Goal: Obtain resource: Obtain resource

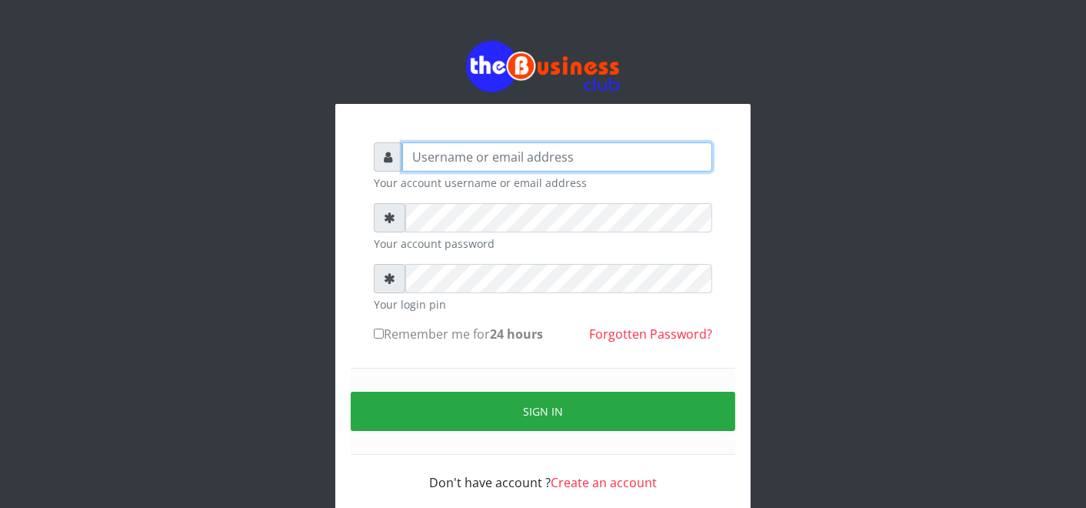
click at [440, 156] on input "text" at bounding box center [557, 156] width 310 height 29
type input "father"
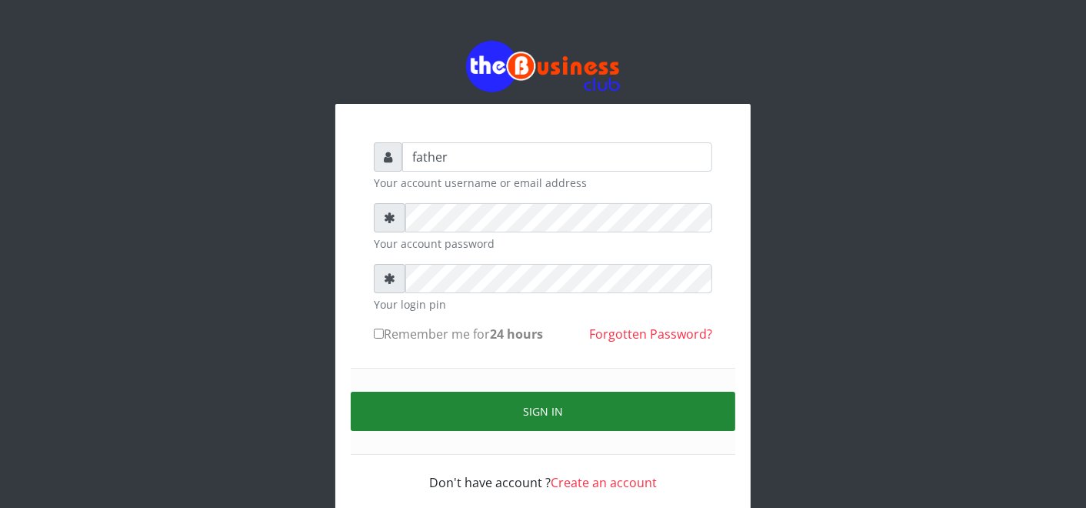
click at [542, 402] on button "Sign in" at bounding box center [543, 411] width 385 height 39
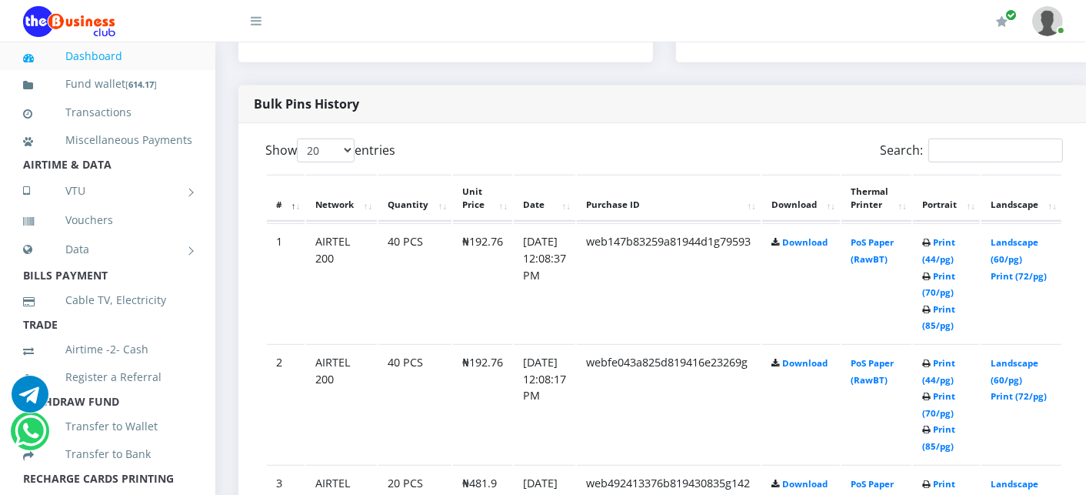
scroll to position [752, 0]
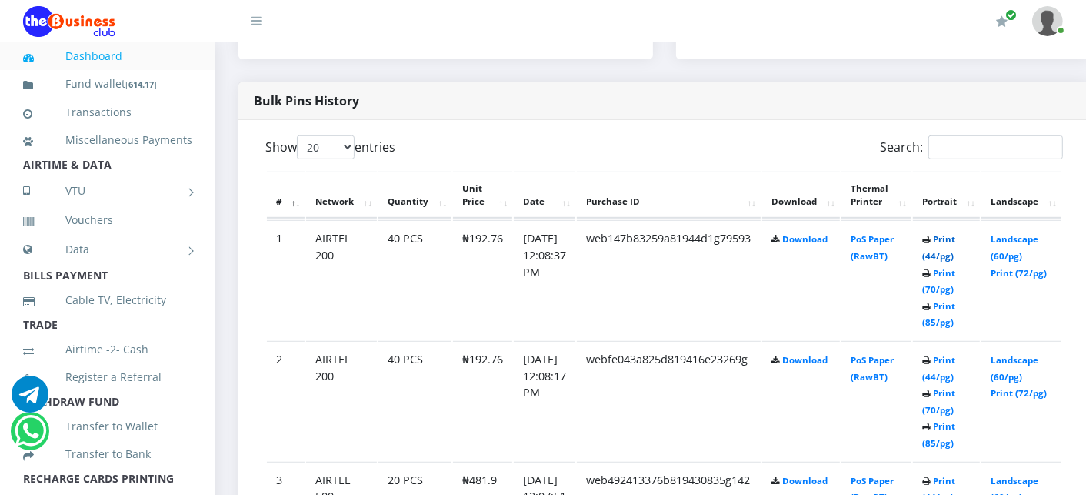
click at [955, 239] on link "Print (44/pg)" at bounding box center [938, 247] width 33 height 28
click at [955, 358] on link "Print (44/pg)" at bounding box center [938, 368] width 33 height 28
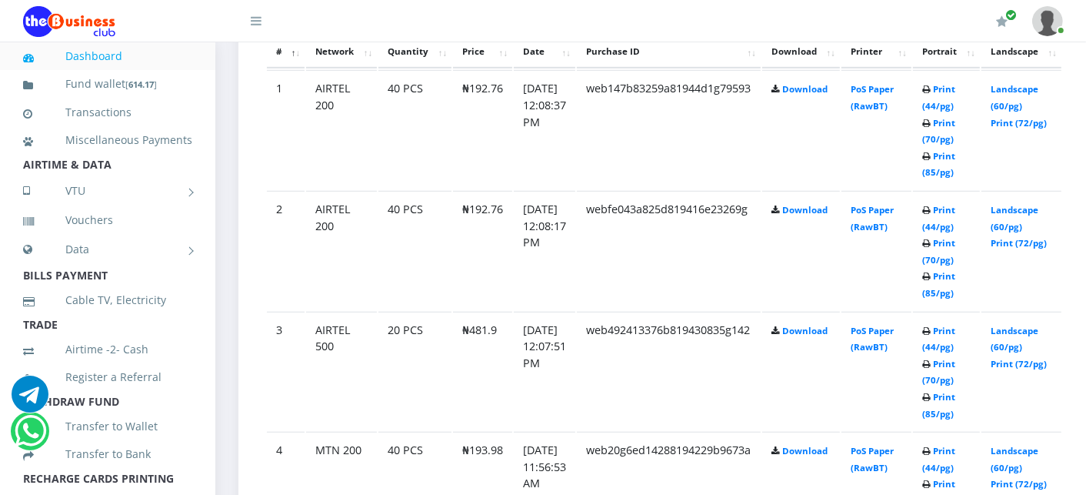
scroll to position [923, 0]
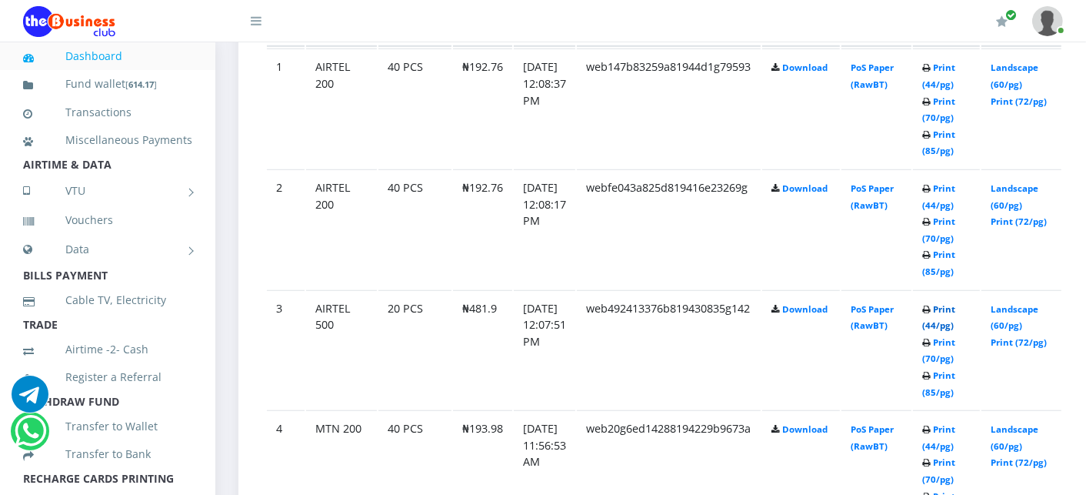
click at [955, 305] on link "Print (44/pg)" at bounding box center [938, 317] width 33 height 28
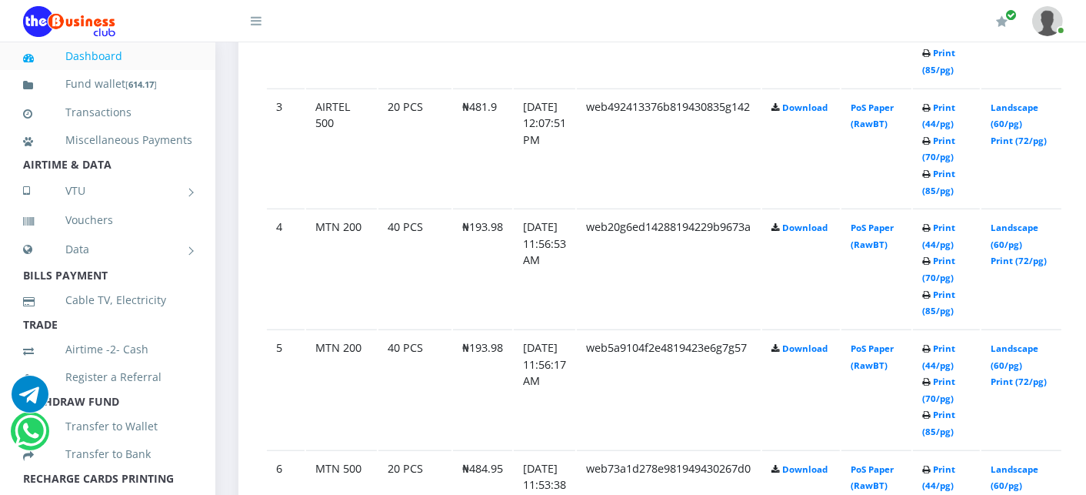
scroll to position [1126, 0]
click at [955, 225] on link "Print (44/pg)" at bounding box center [938, 234] width 33 height 28
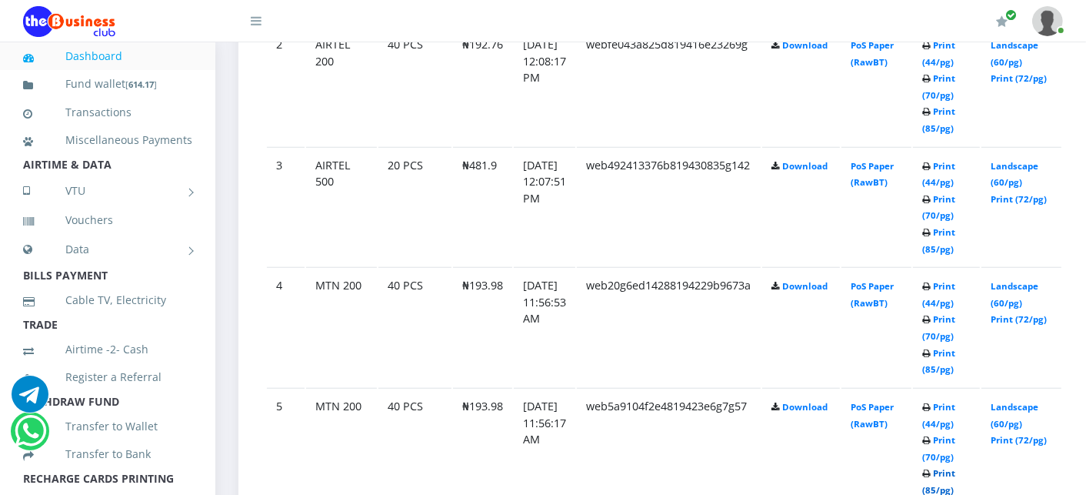
scroll to position [1126, 0]
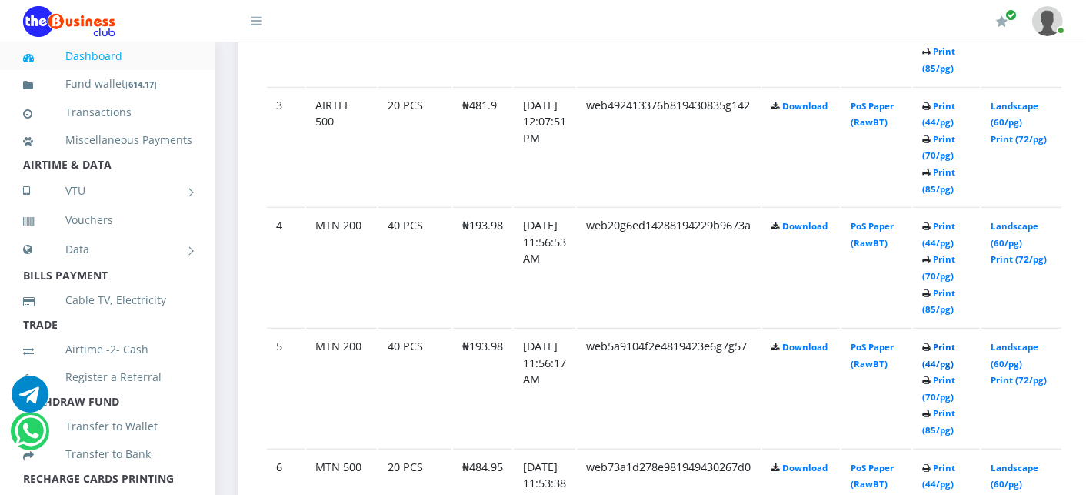
click at [955, 342] on link "Print (44/pg)" at bounding box center [938, 355] width 33 height 28
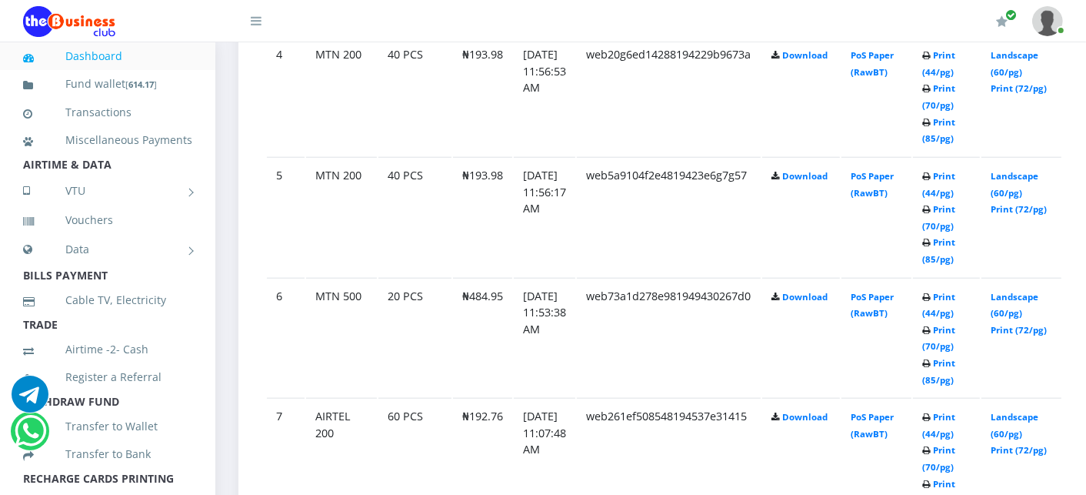
scroll to position [1332, 0]
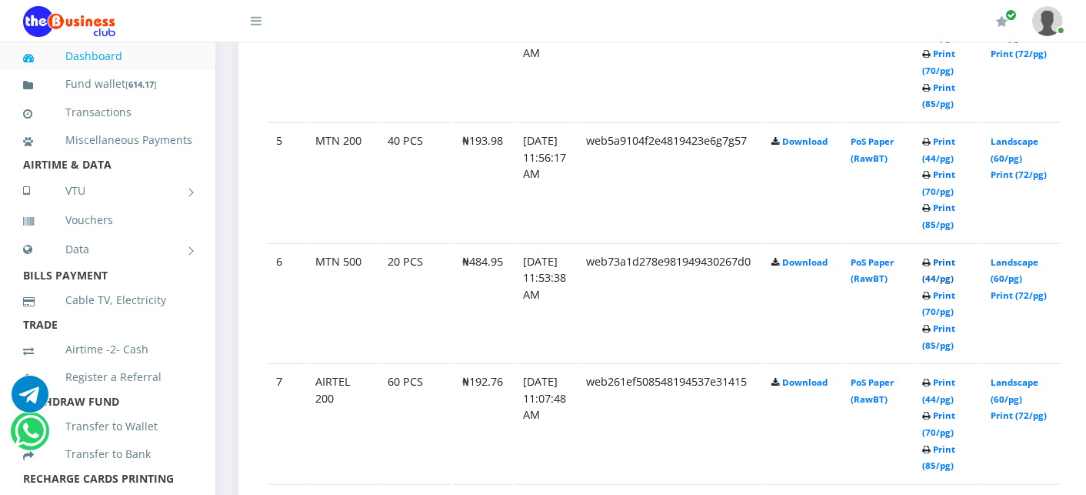
click at [955, 258] on link "Print (44/pg)" at bounding box center [938, 270] width 33 height 28
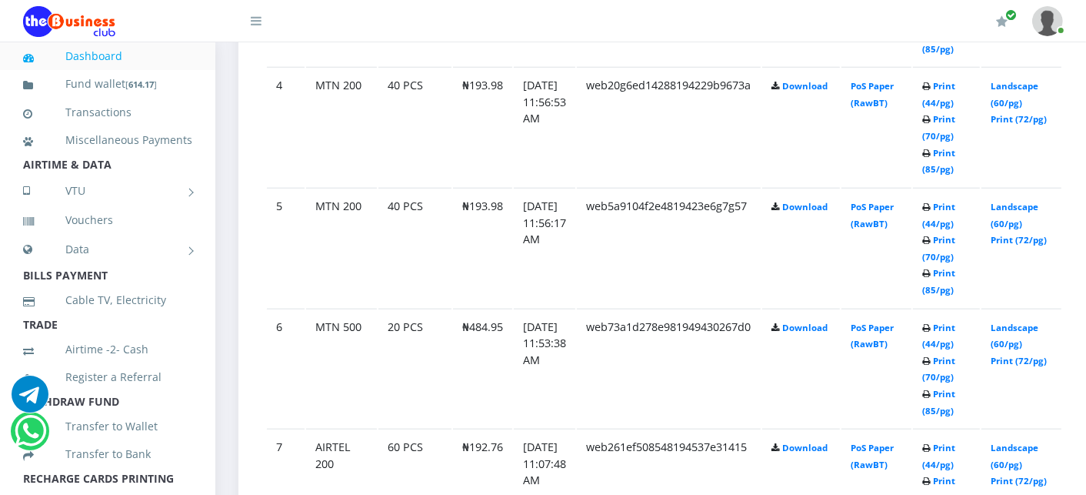
scroll to position [1265, 0]
click at [955, 323] on link "Print (44/pg)" at bounding box center [938, 337] width 33 height 28
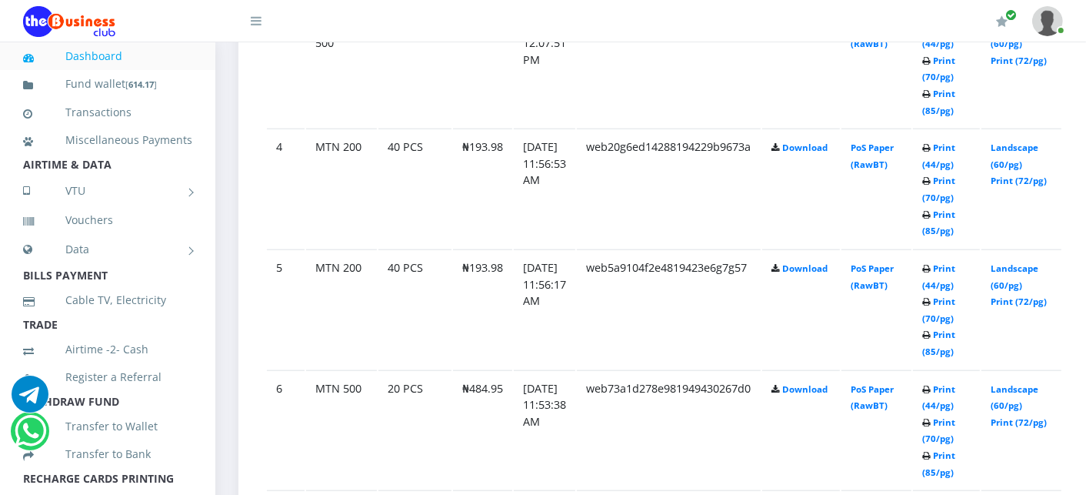
scroll to position [1265, 0]
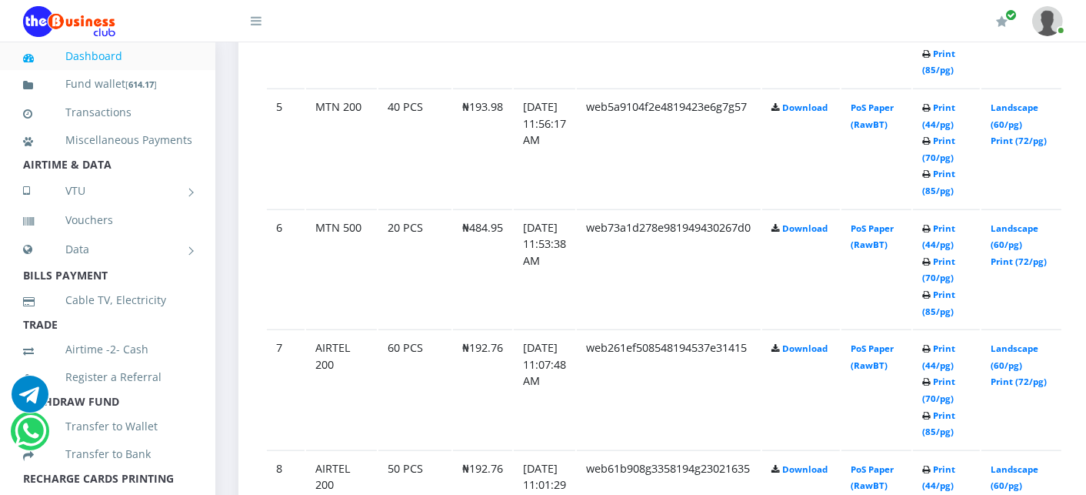
scroll to position [1332, 0]
